Goal: Task Accomplishment & Management: Manage account settings

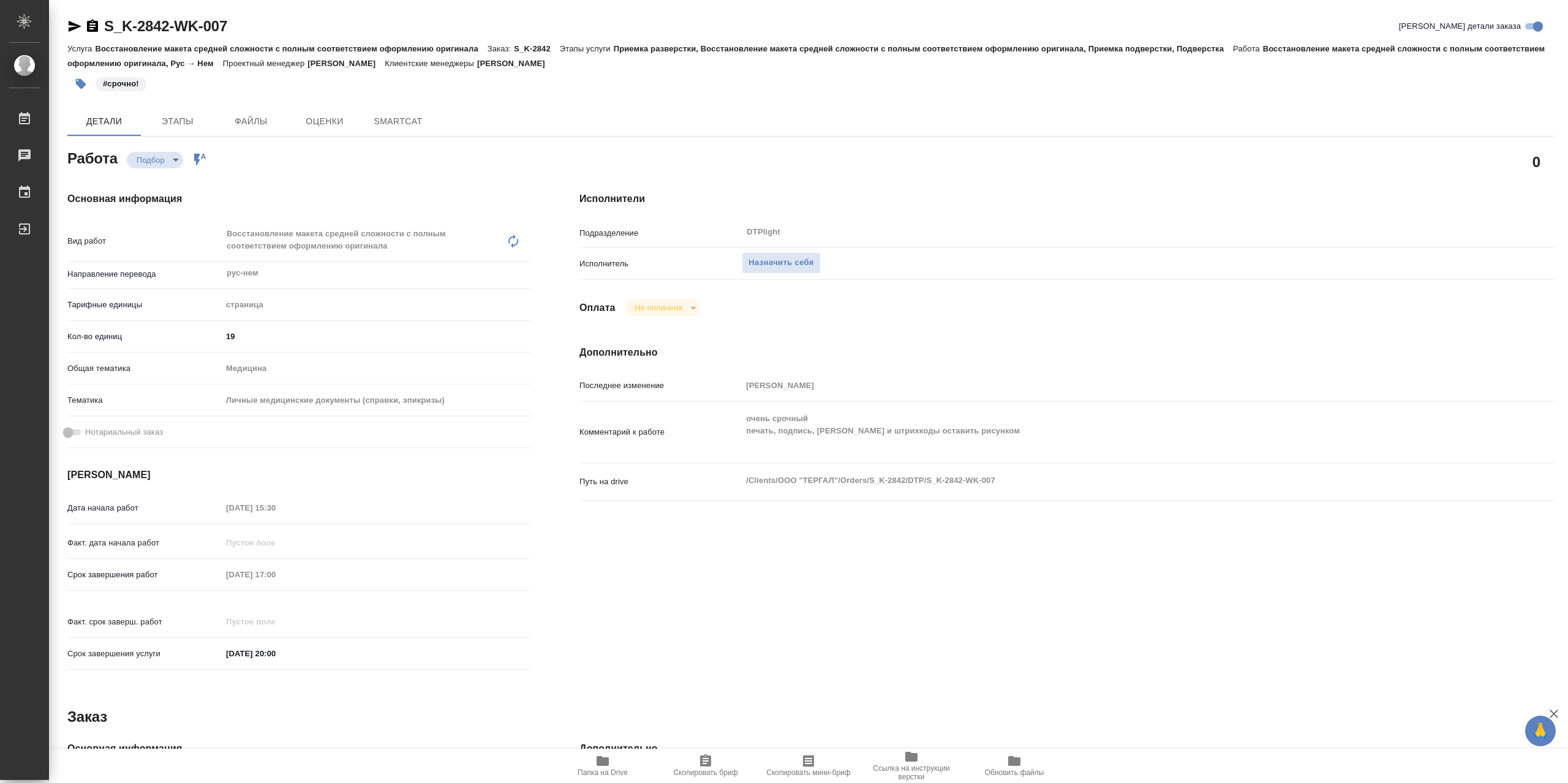
type textarea "x"
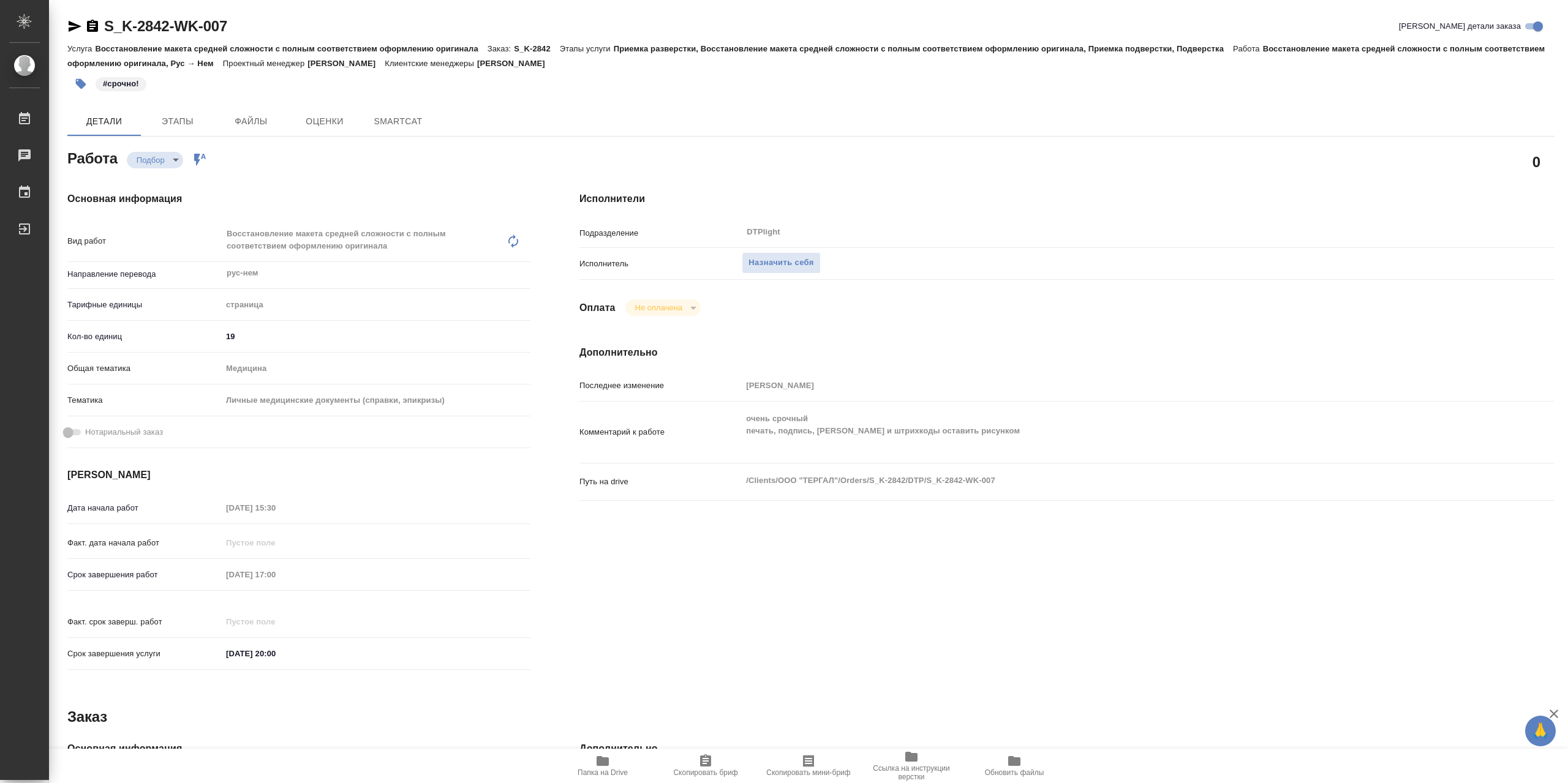
type textarea "x"
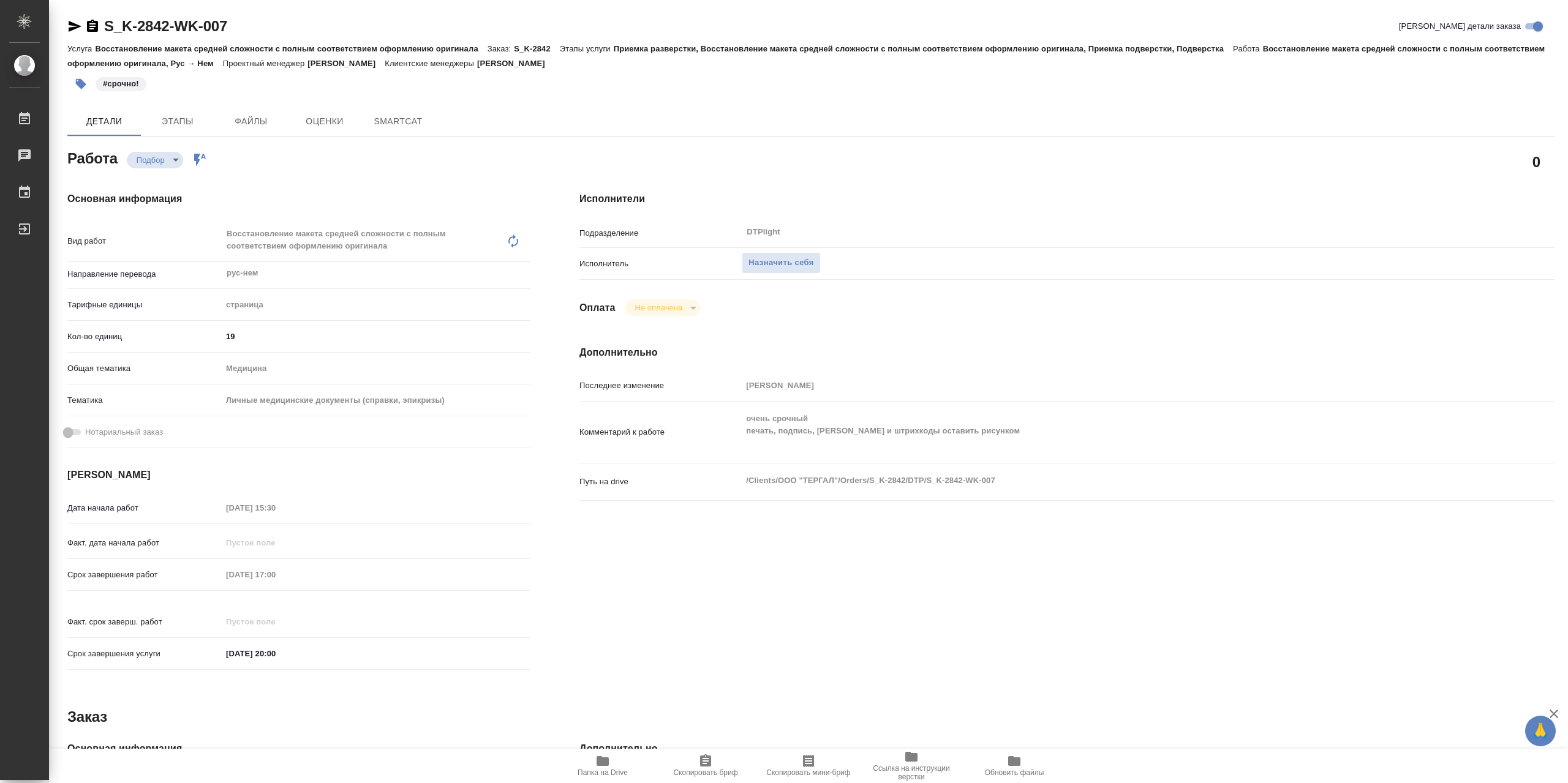
type textarea "x"
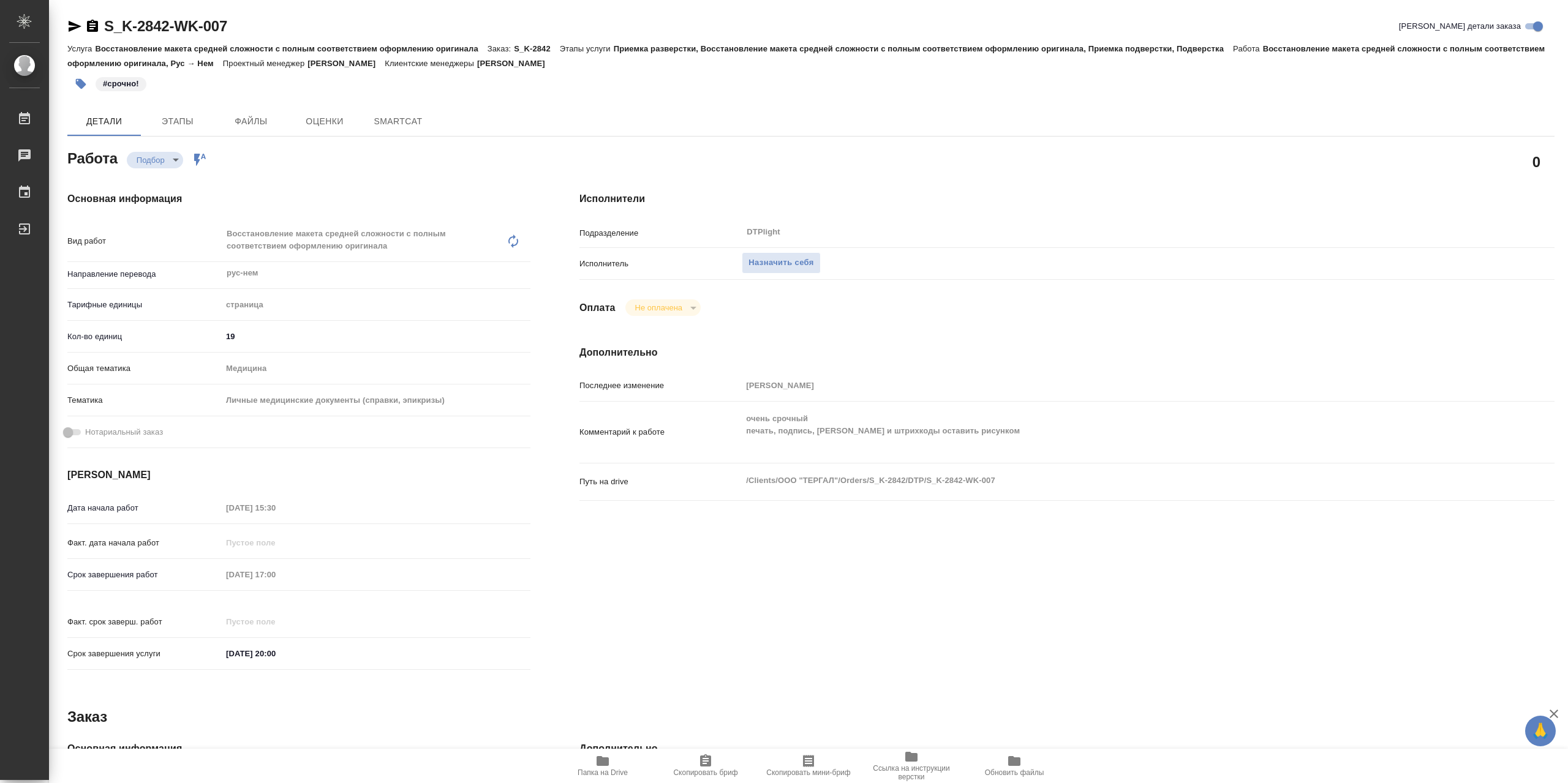
type textarea "x"
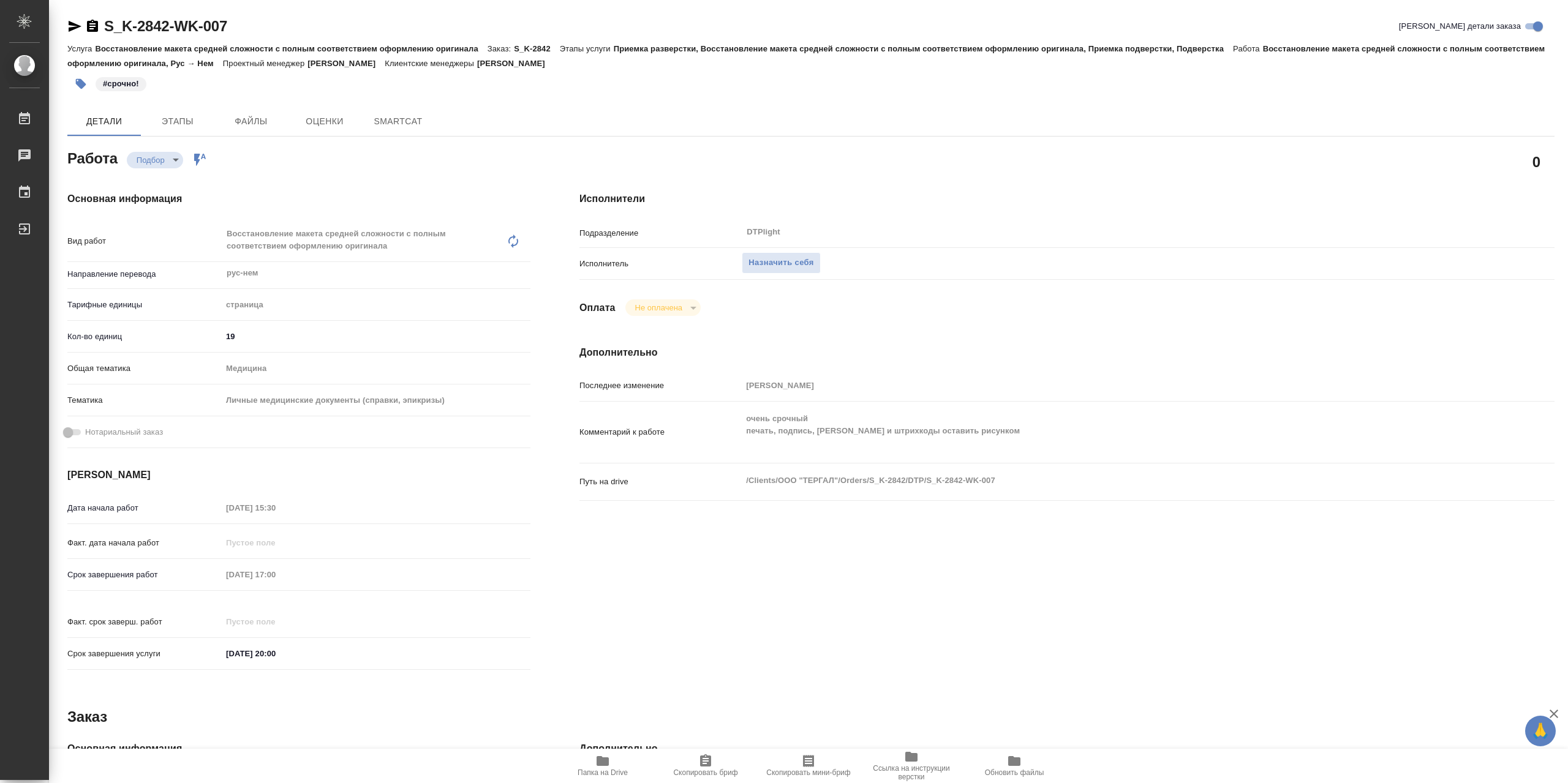
type textarea "x"
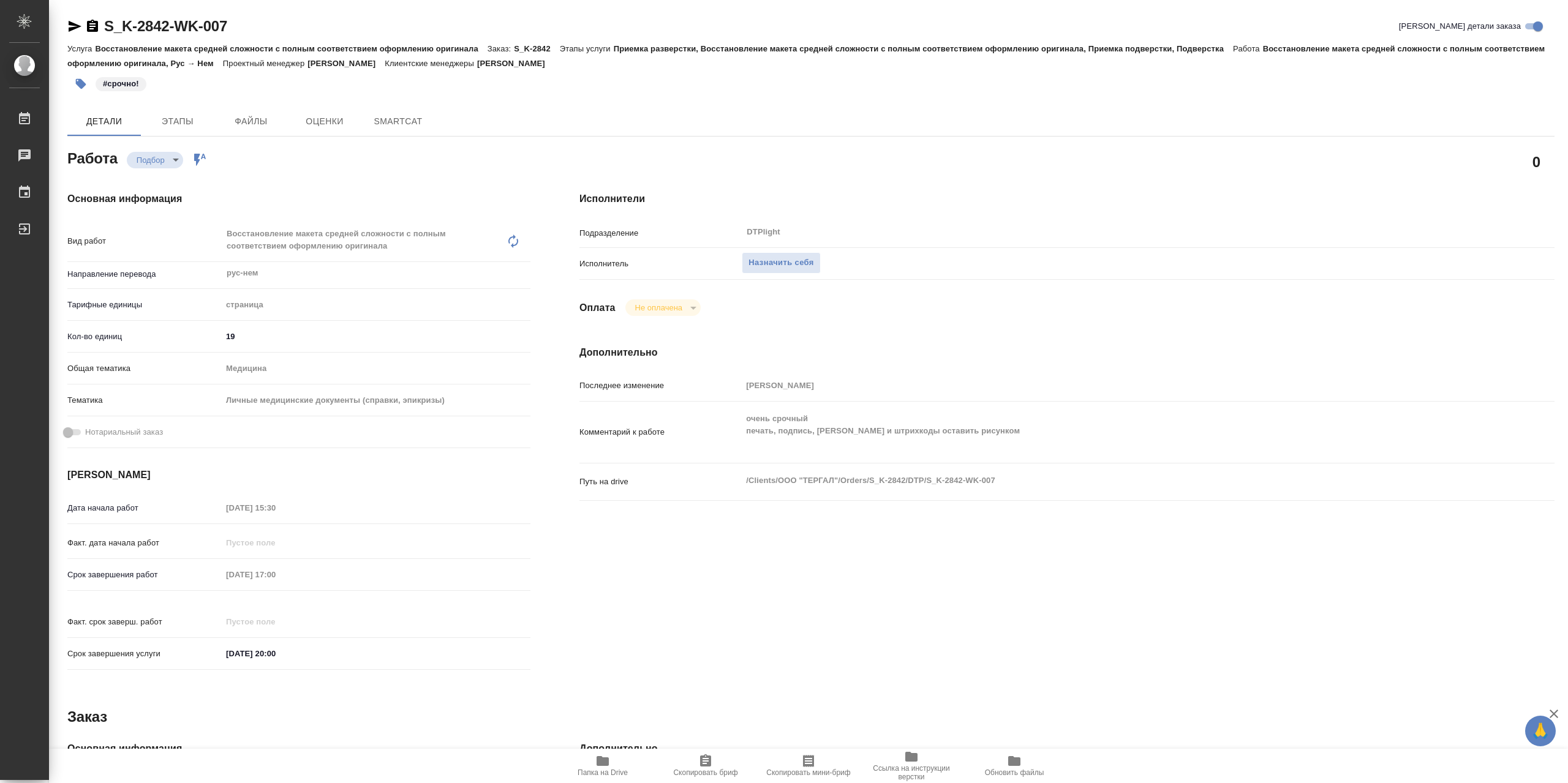
type textarea "x"
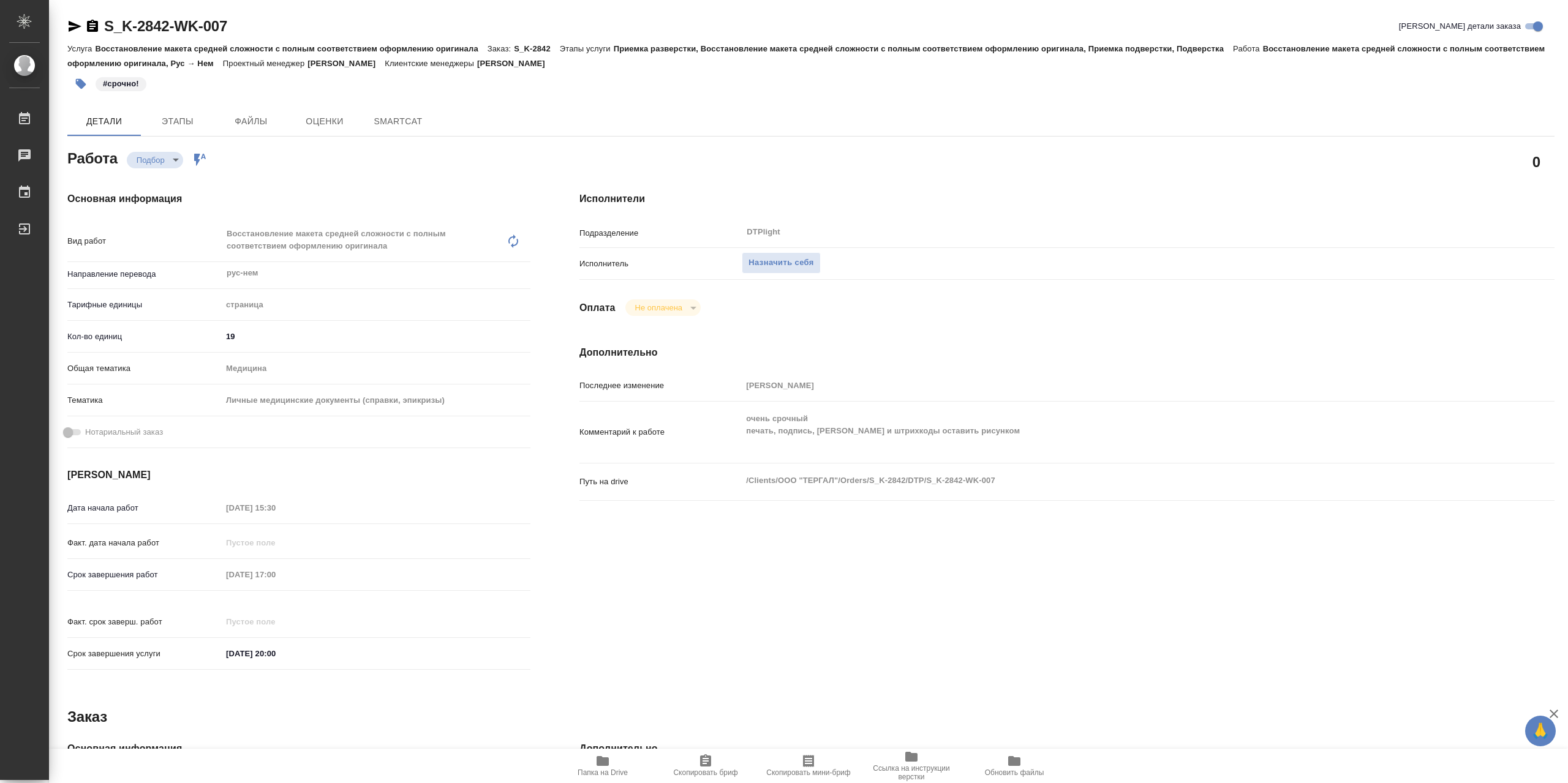
type textarea "x"
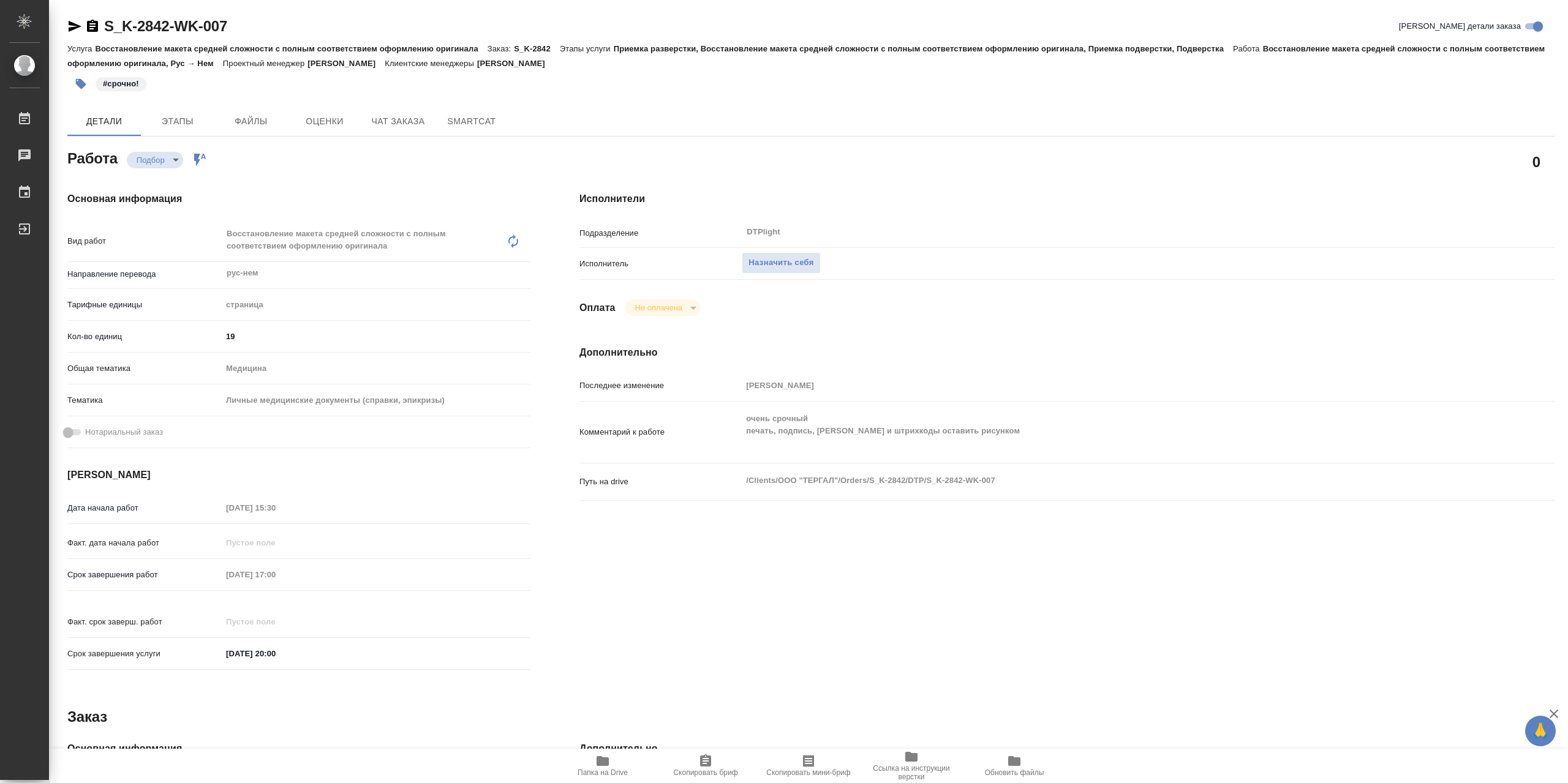
type textarea "x"
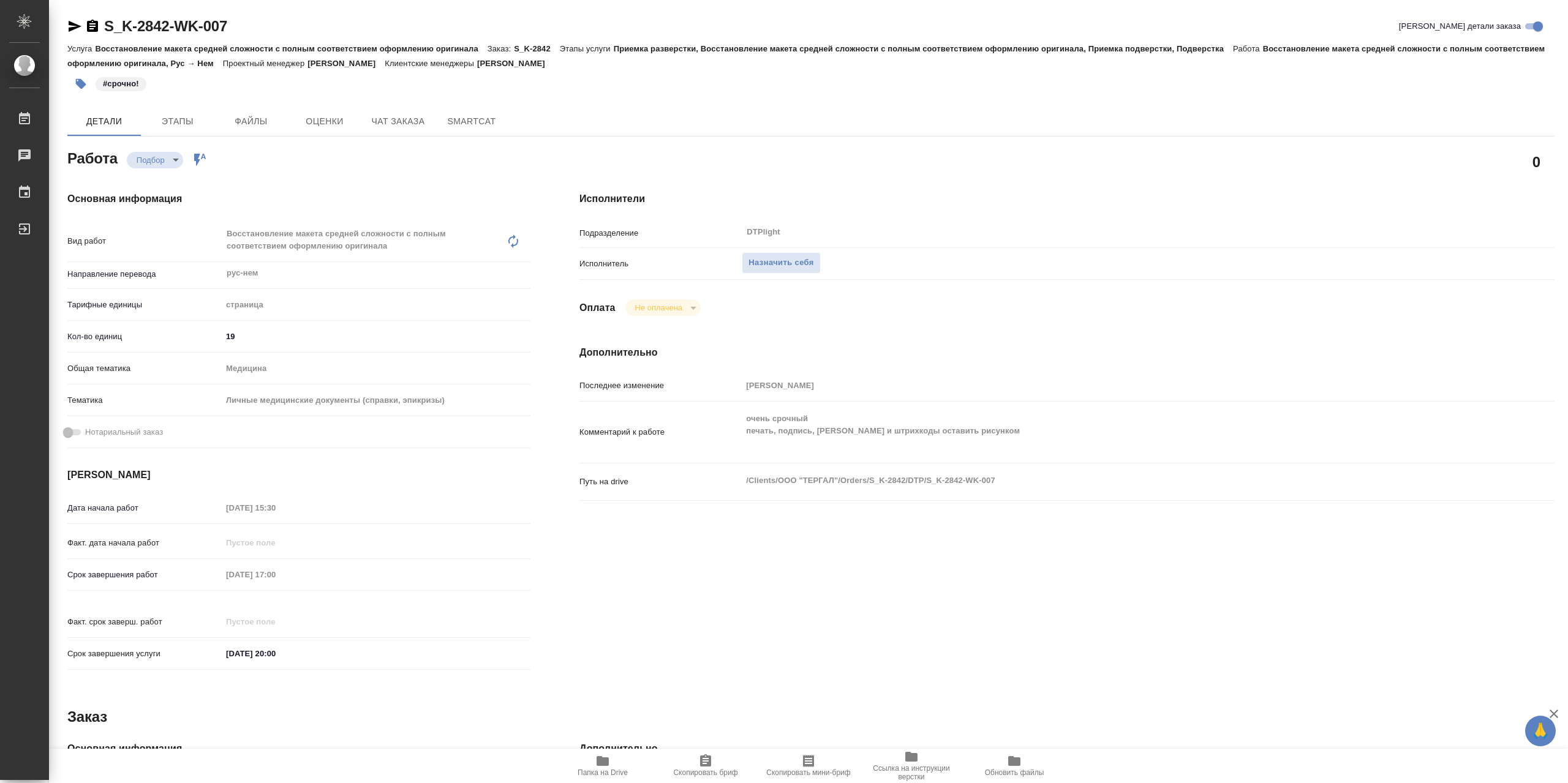
click at [613, 764] on span "Папка на Drive" at bounding box center [603, 765] width 88 height 23
type textarea "x"
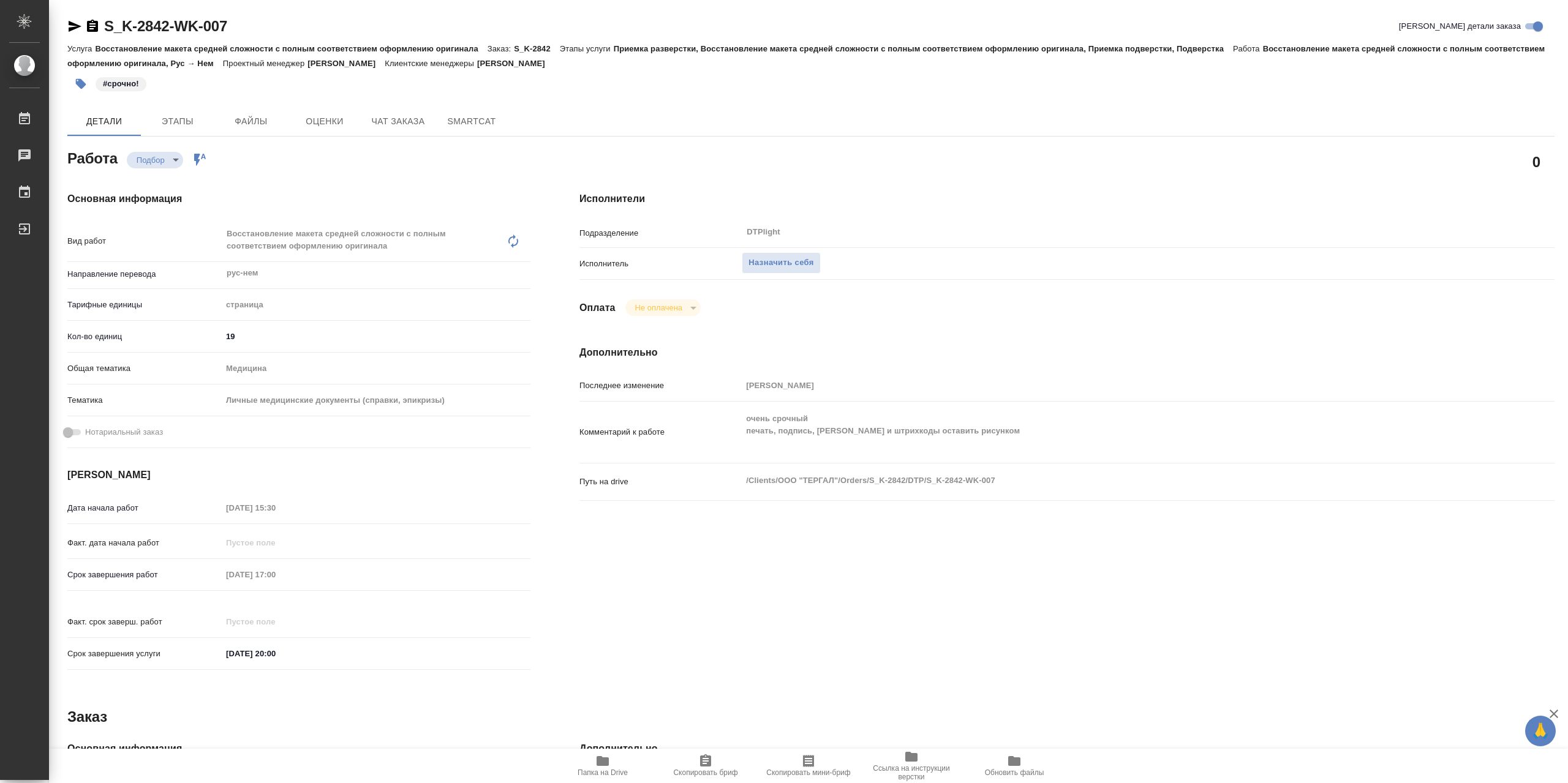
type textarea "x"
click at [799, 263] on span "Назначить себя" at bounding box center [781, 263] width 65 height 14
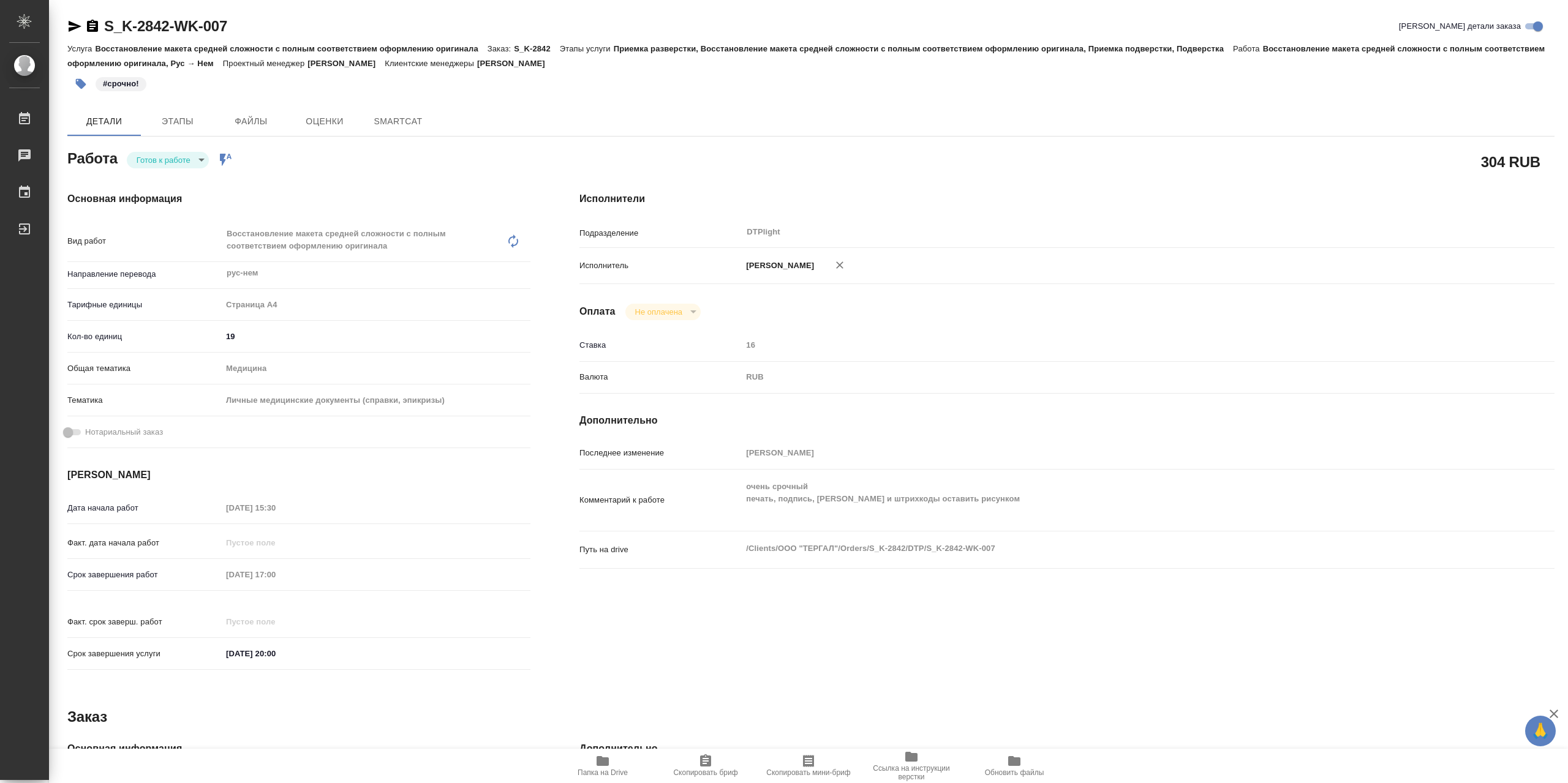
type textarea "x"
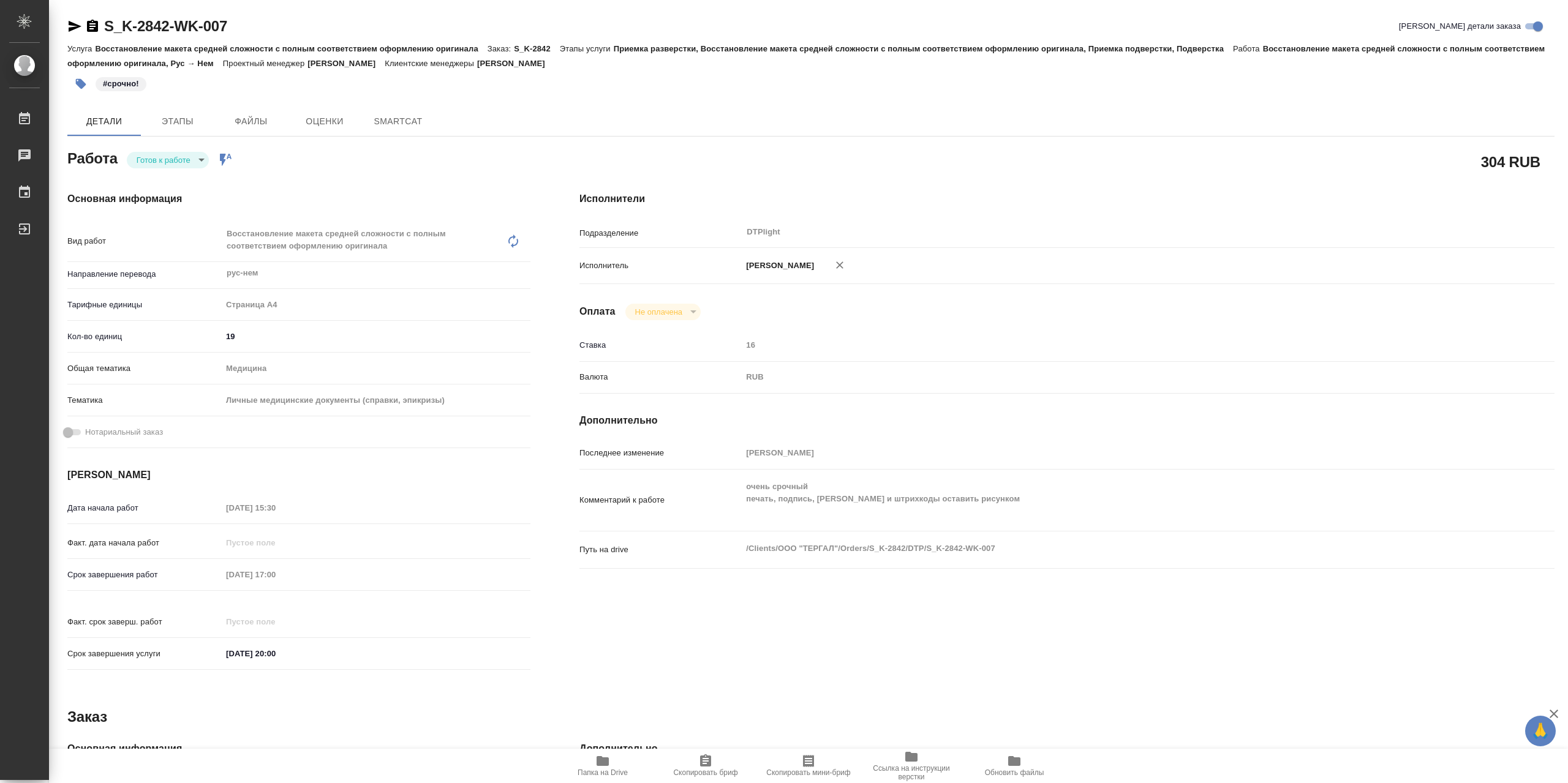
type textarea "x"
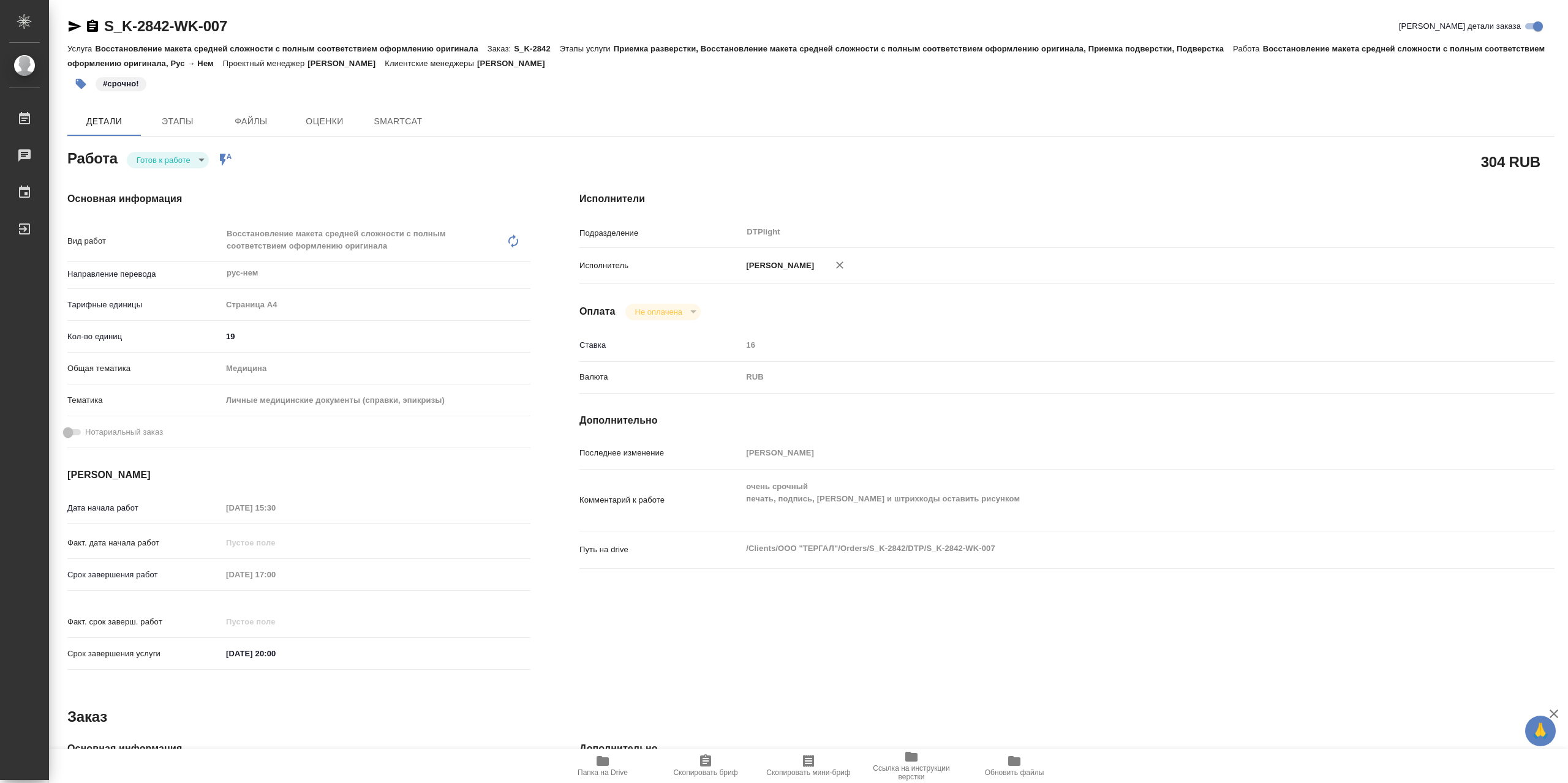
type textarea "x"
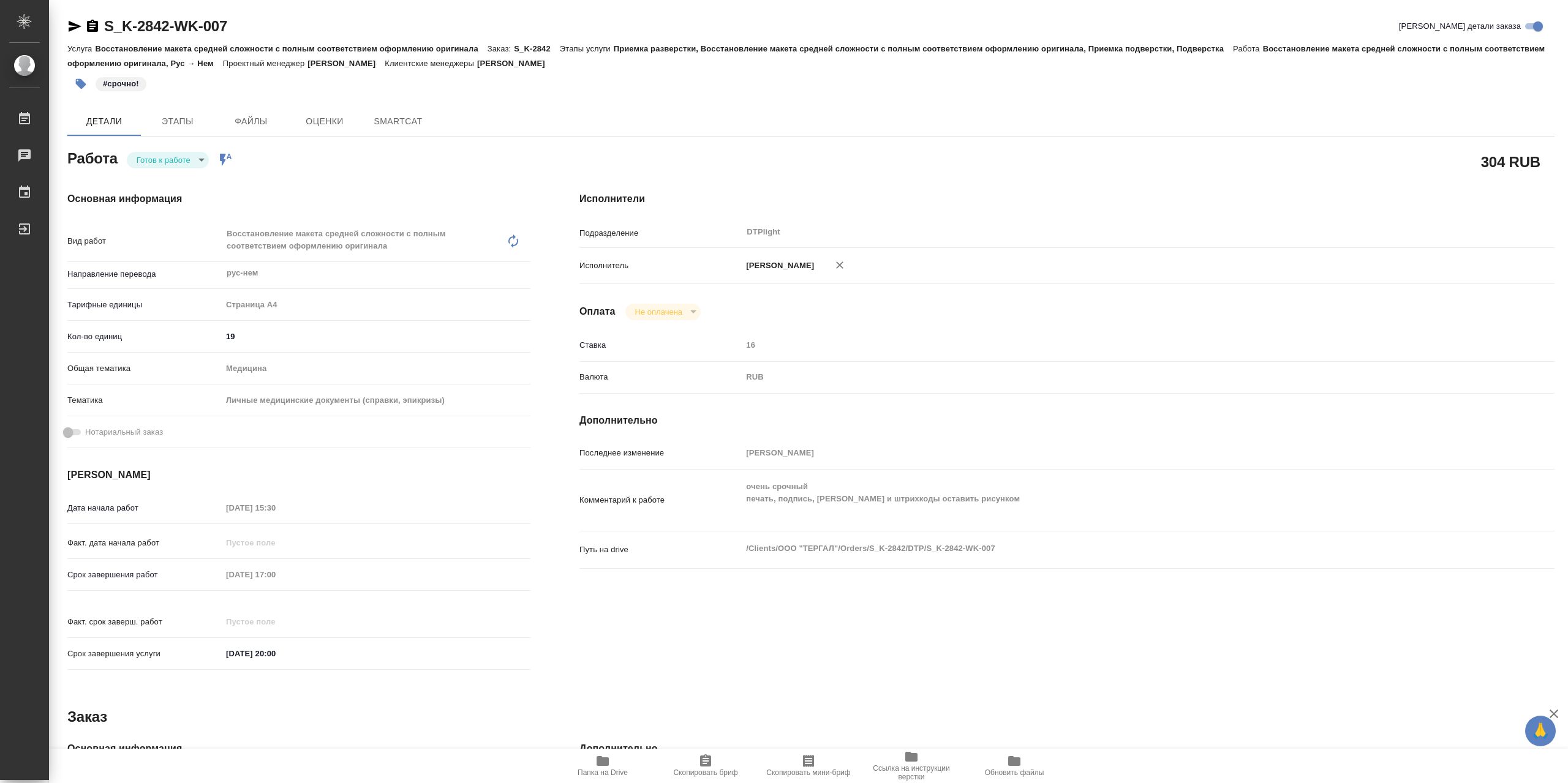
type textarea "x"
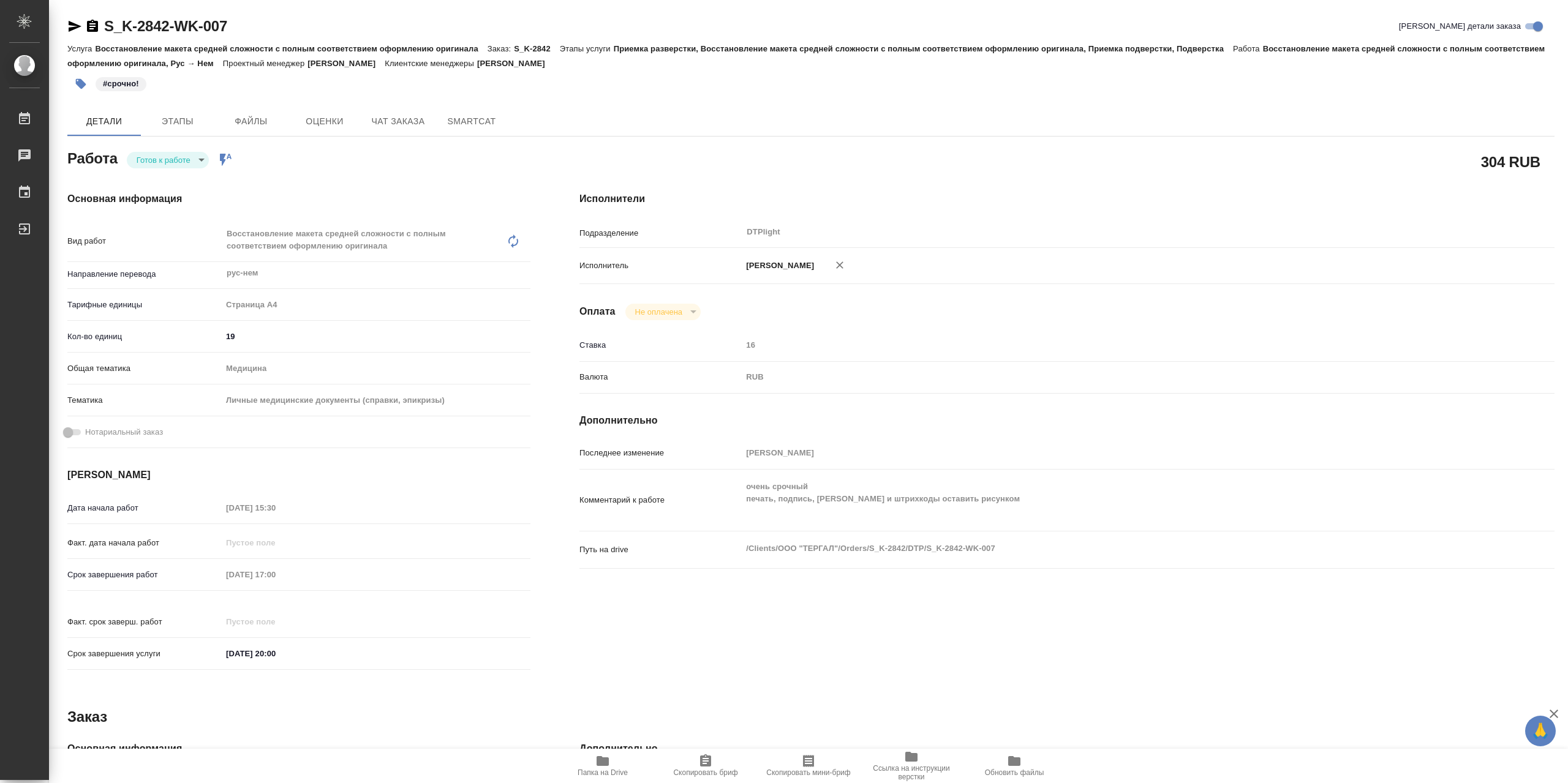
click at [187, 171] on body "🙏 .cls-1 fill:#fff; AWATERA Сархатов Руслан Работы Чаты График Выйти S_K-2842-W…" at bounding box center [784, 391] width 1568 height 783
type textarea "x"
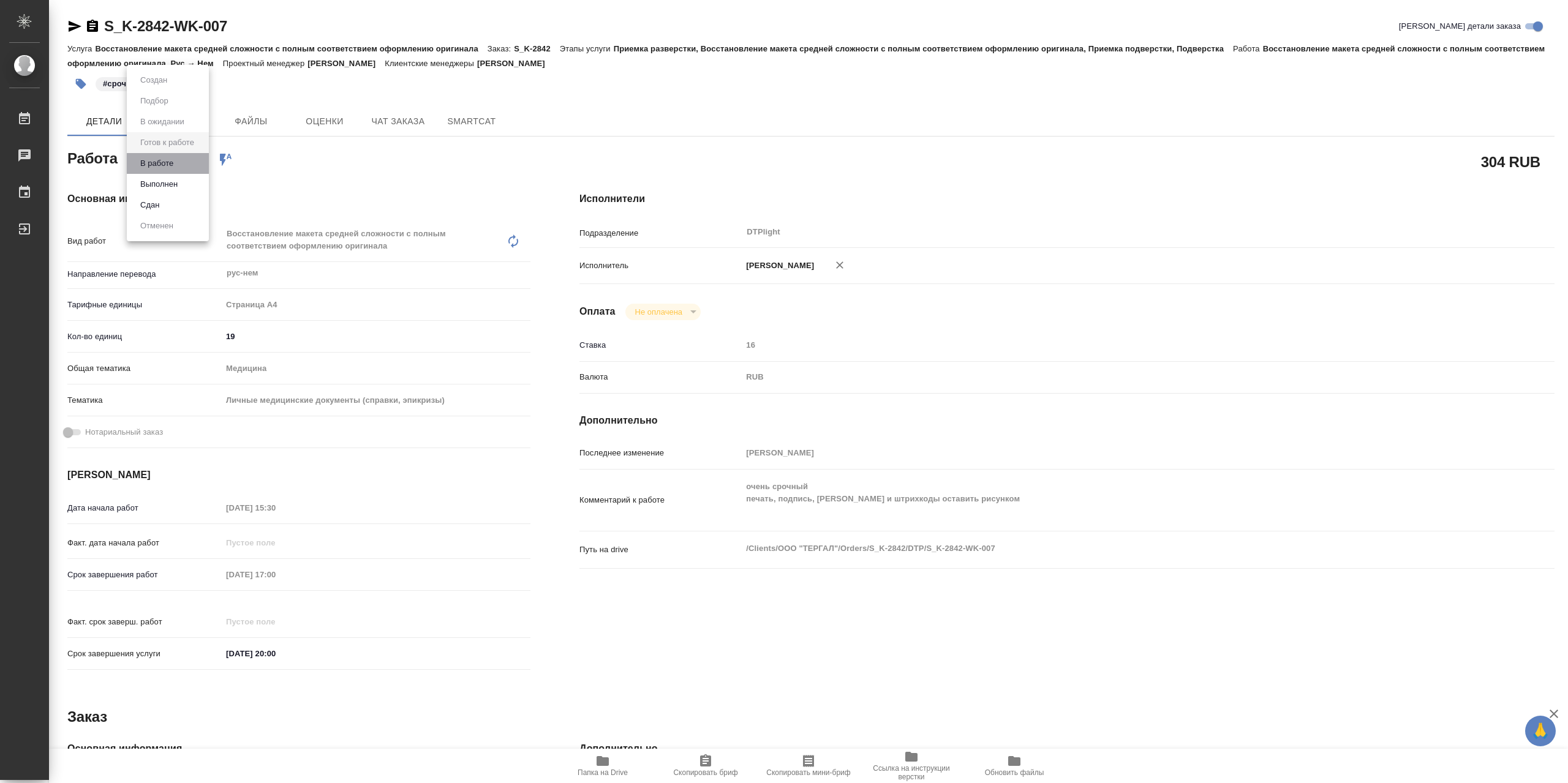
type textarea "x"
click at [187, 170] on li "В работе" at bounding box center [168, 163] width 82 height 21
type textarea "x"
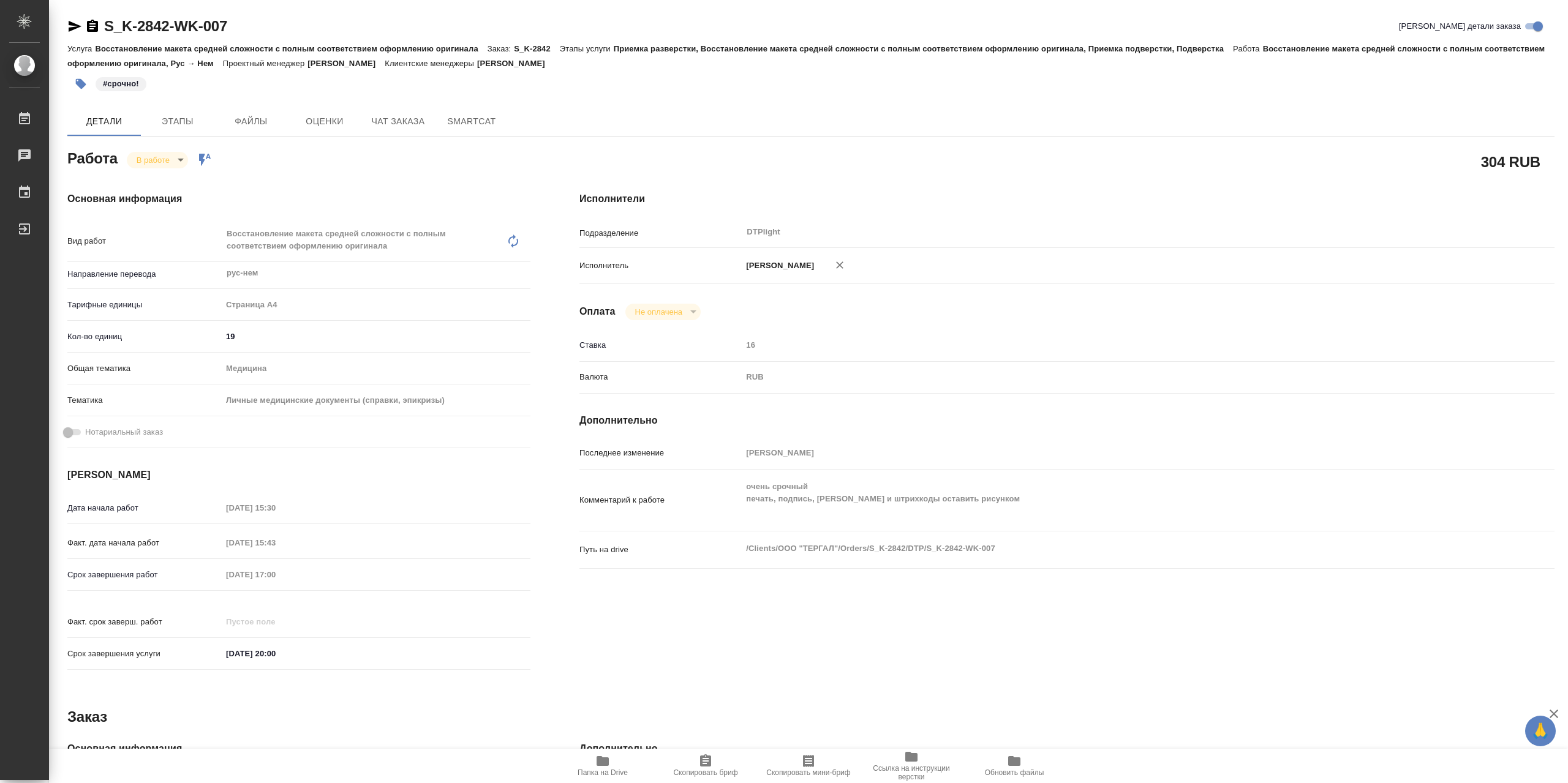
type textarea "x"
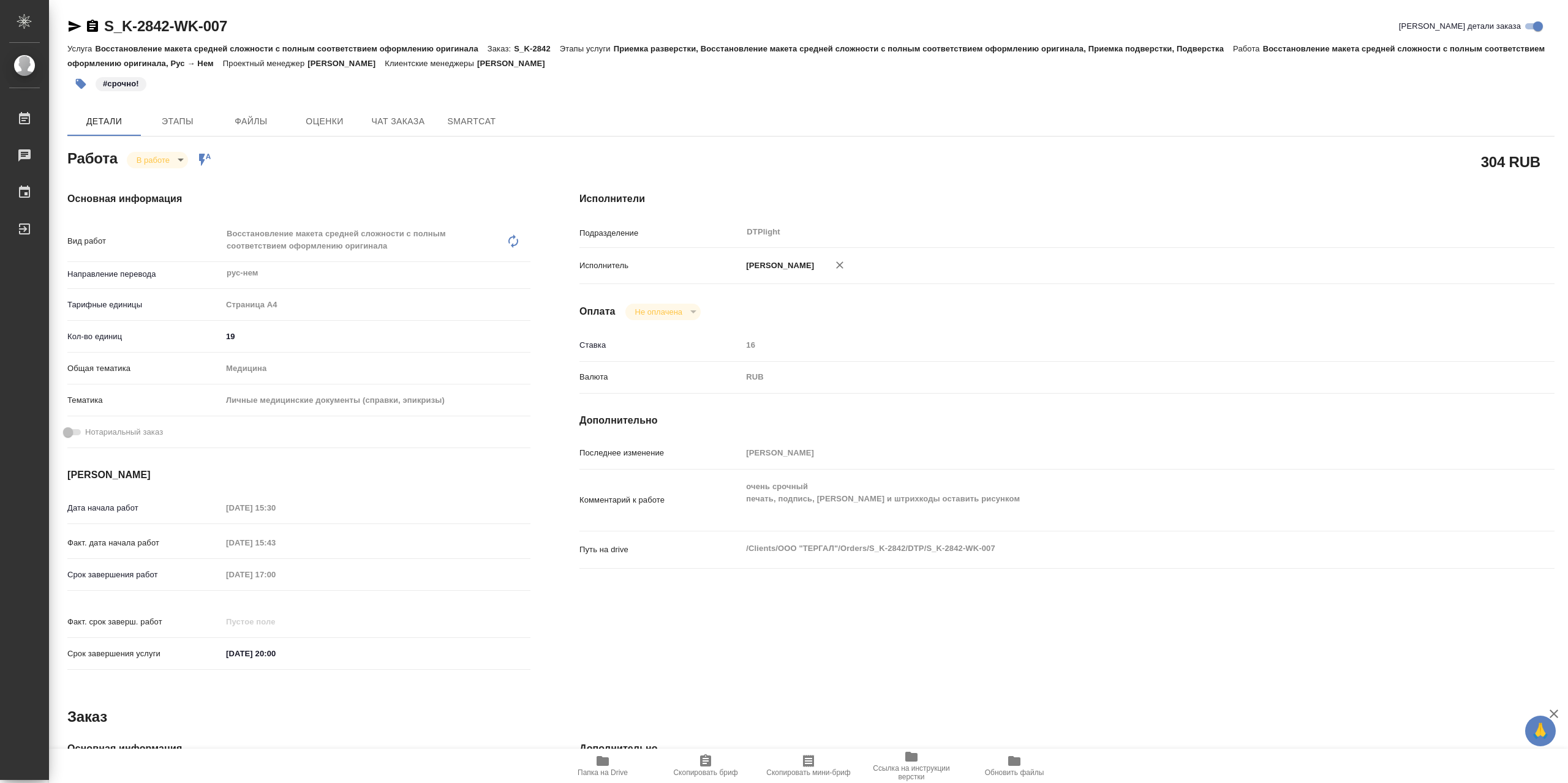
type textarea "x"
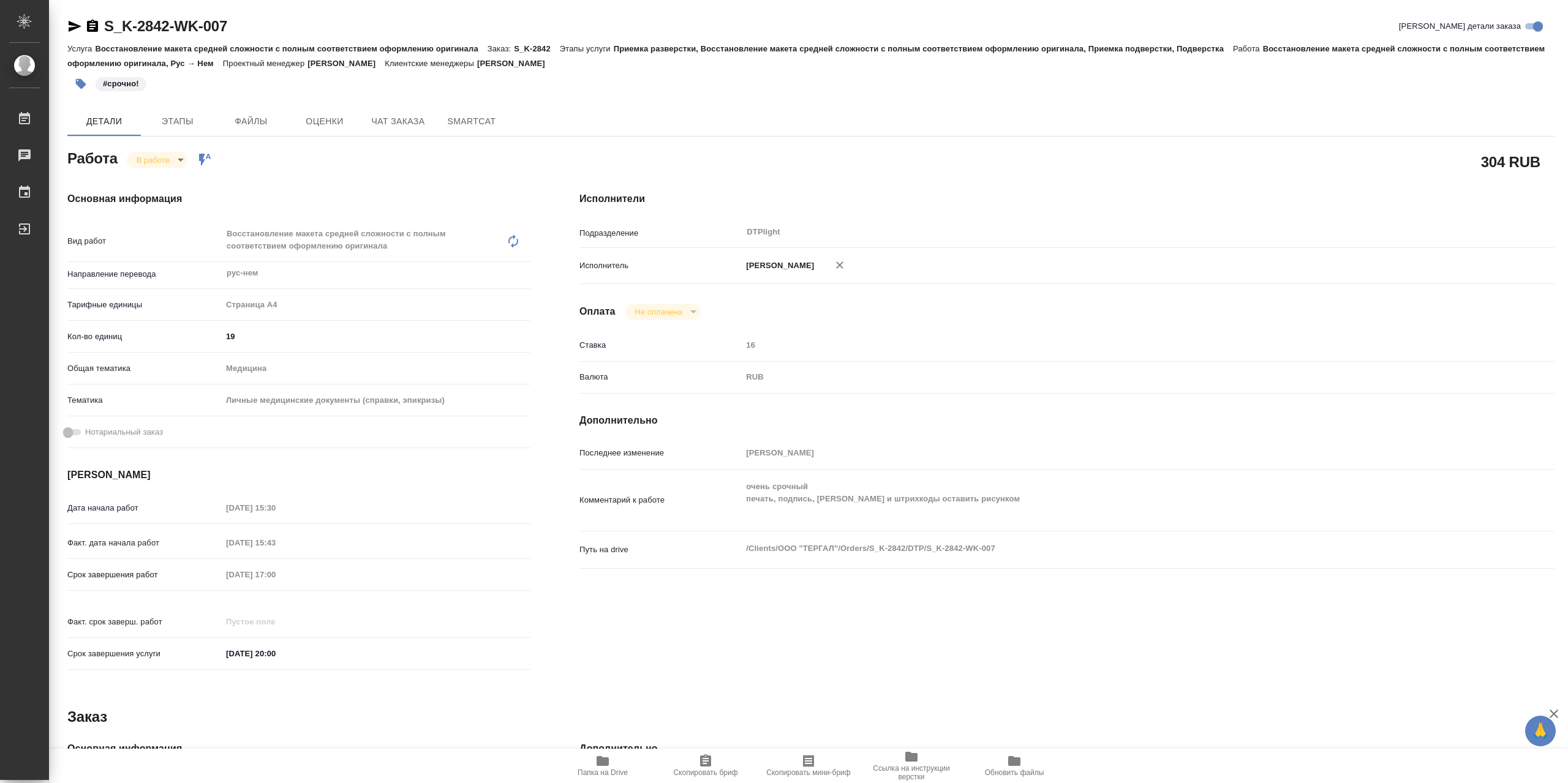
type textarea "x"
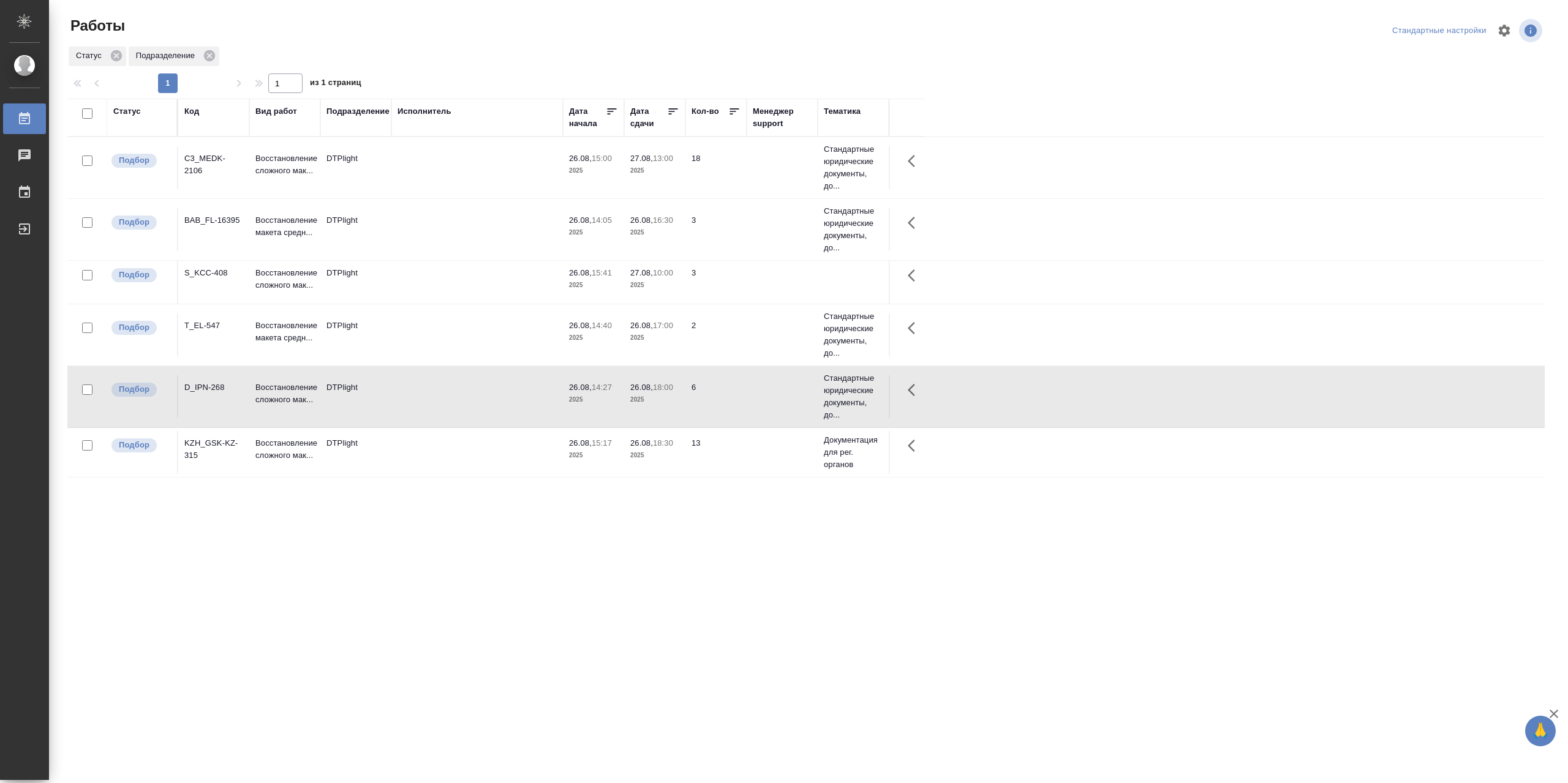
click at [432, 170] on td at bounding box center [476, 167] width 171 height 43
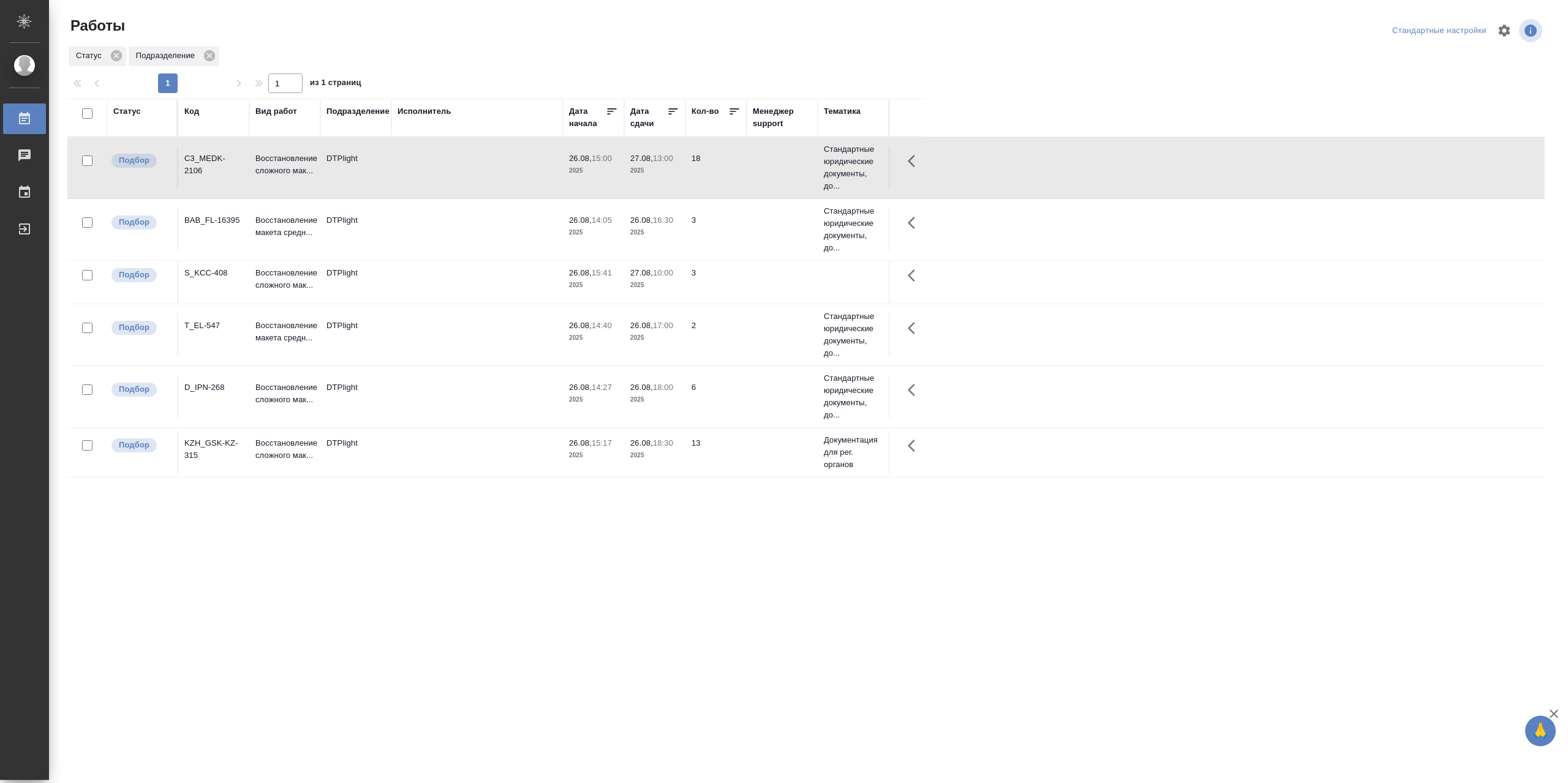
click at [432, 170] on td at bounding box center [476, 167] width 171 height 43
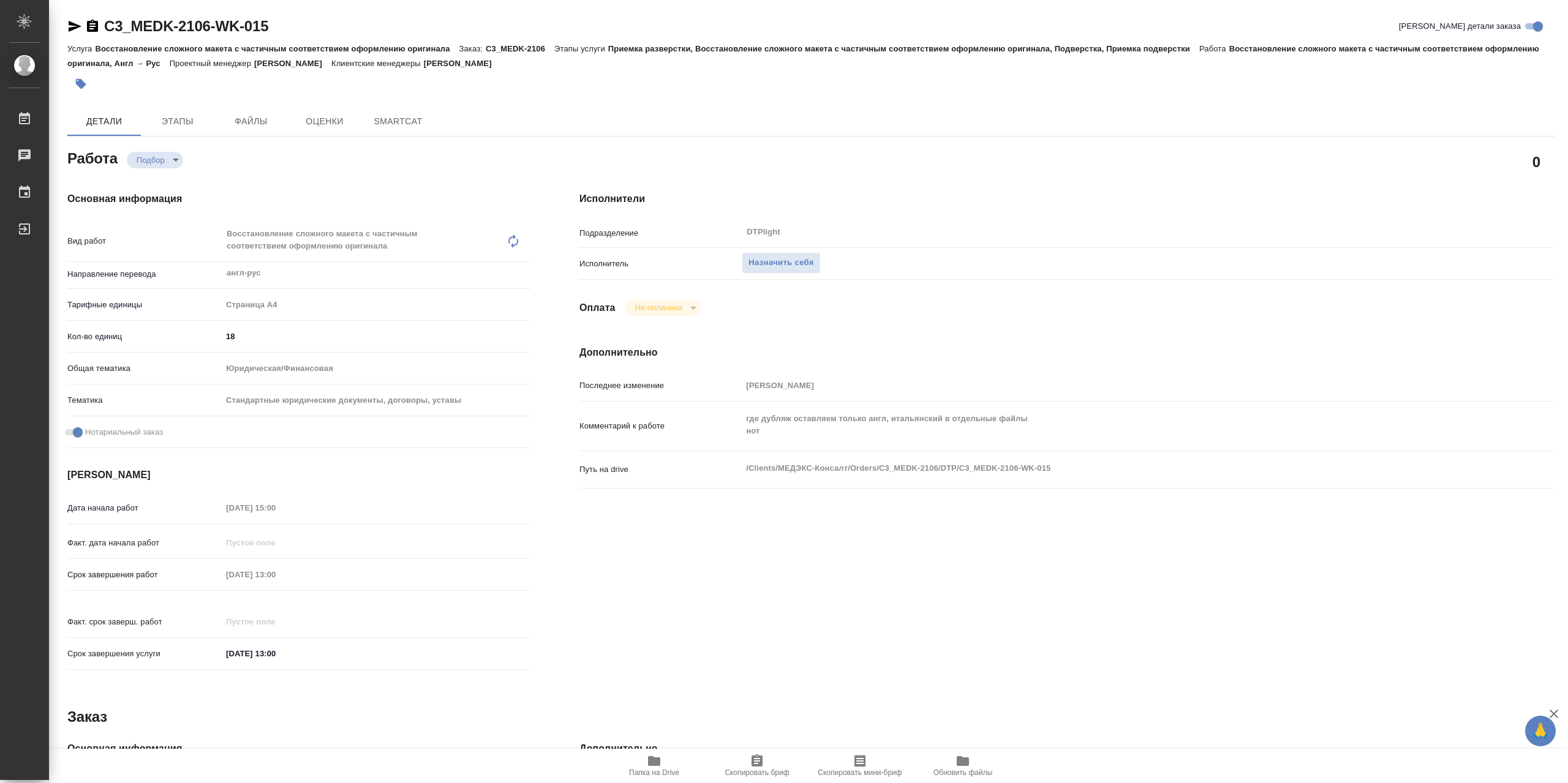
type textarea "x"
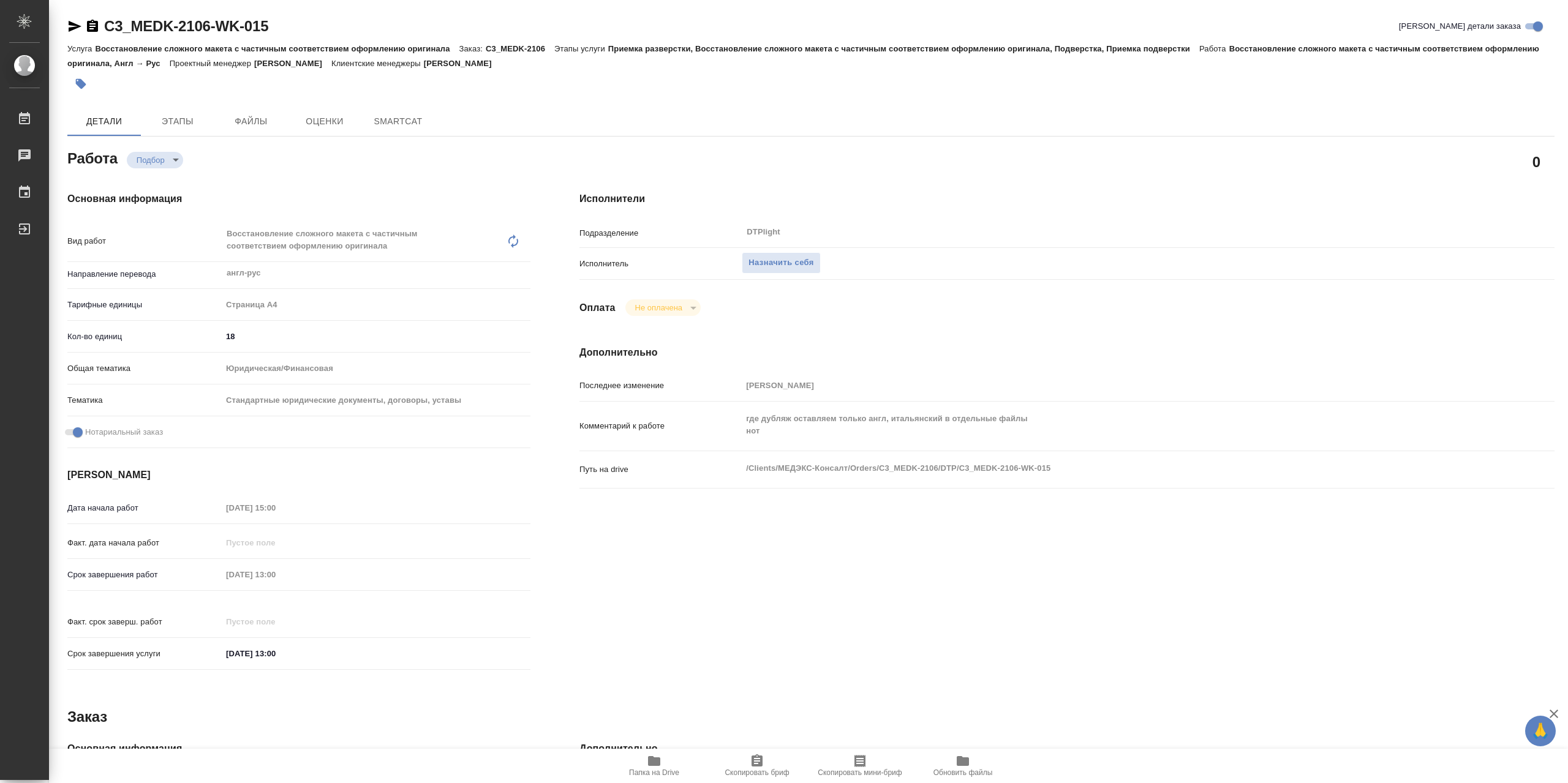
type textarea "x"
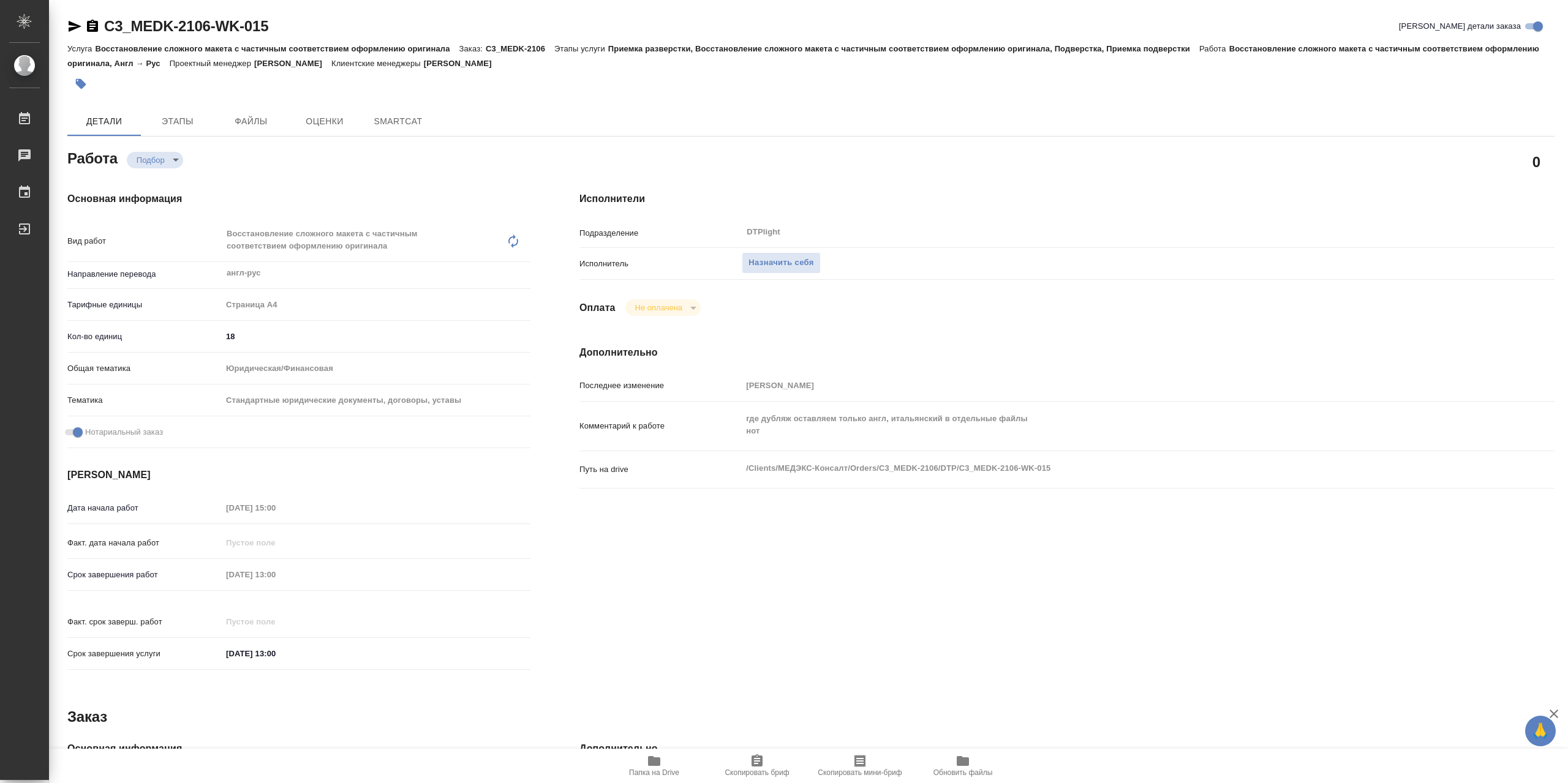
type textarea "x"
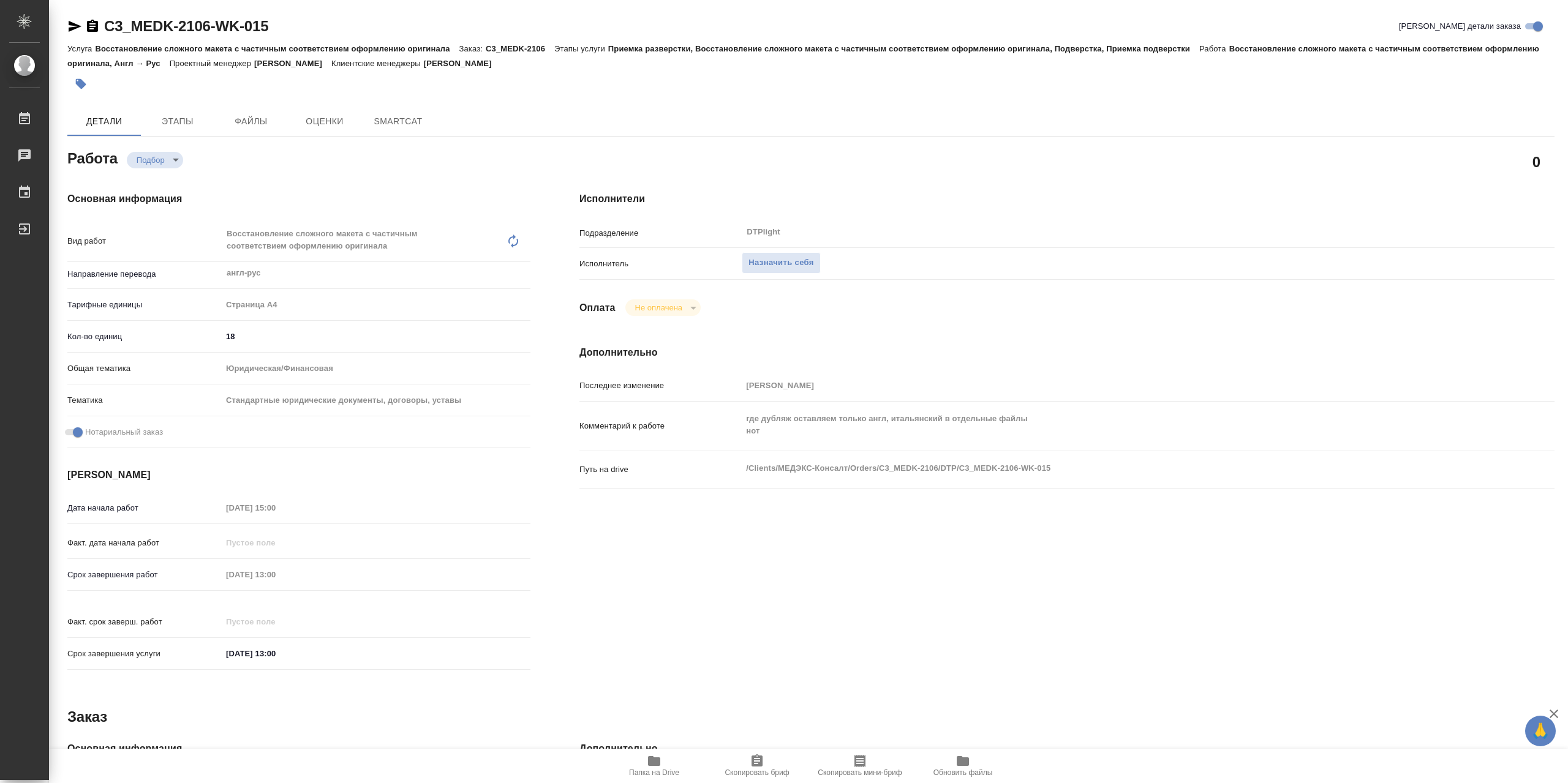
type textarea "x"
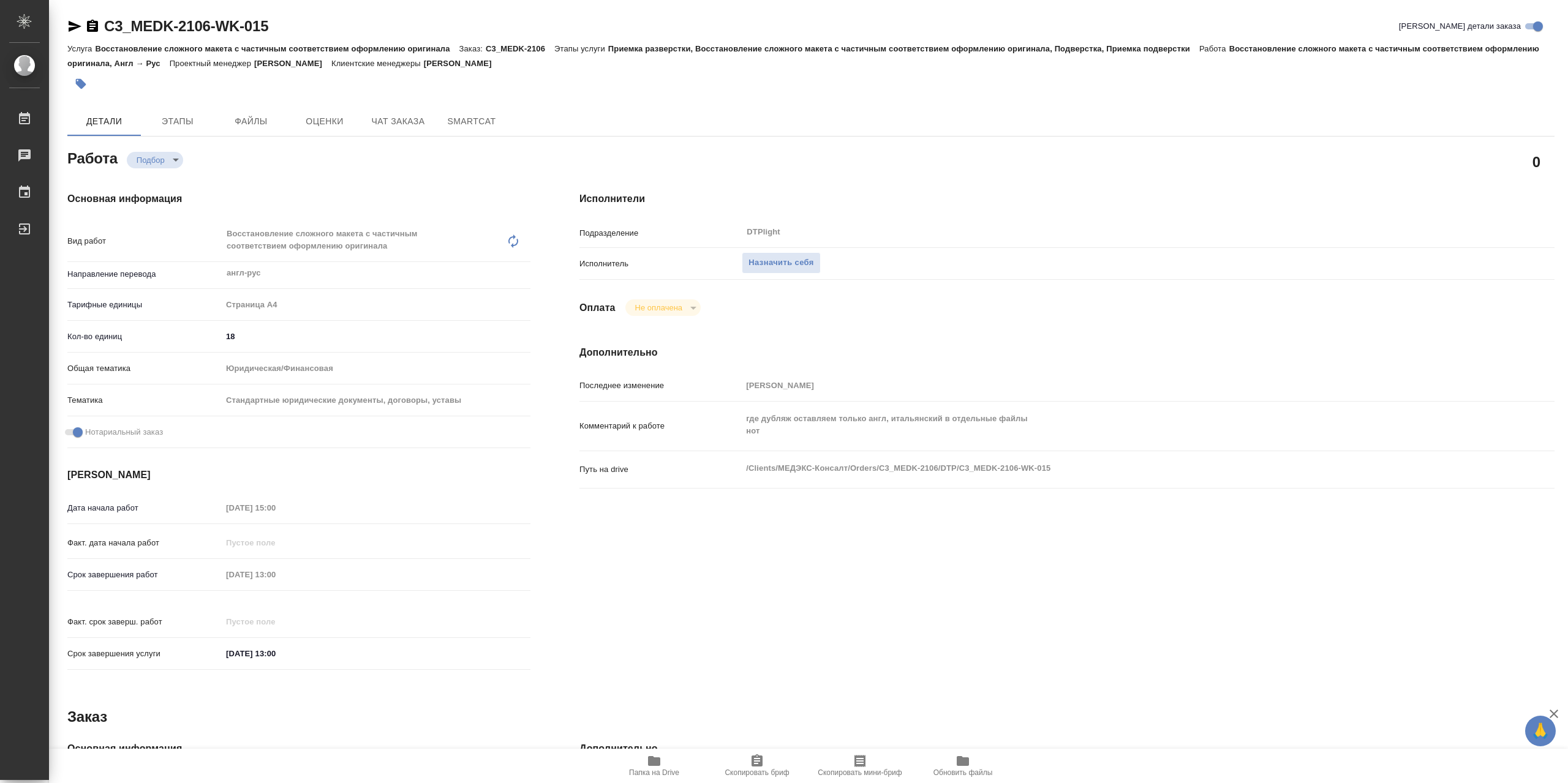
type textarea "x"
